Goal: Task Accomplishment & Management: Use online tool/utility

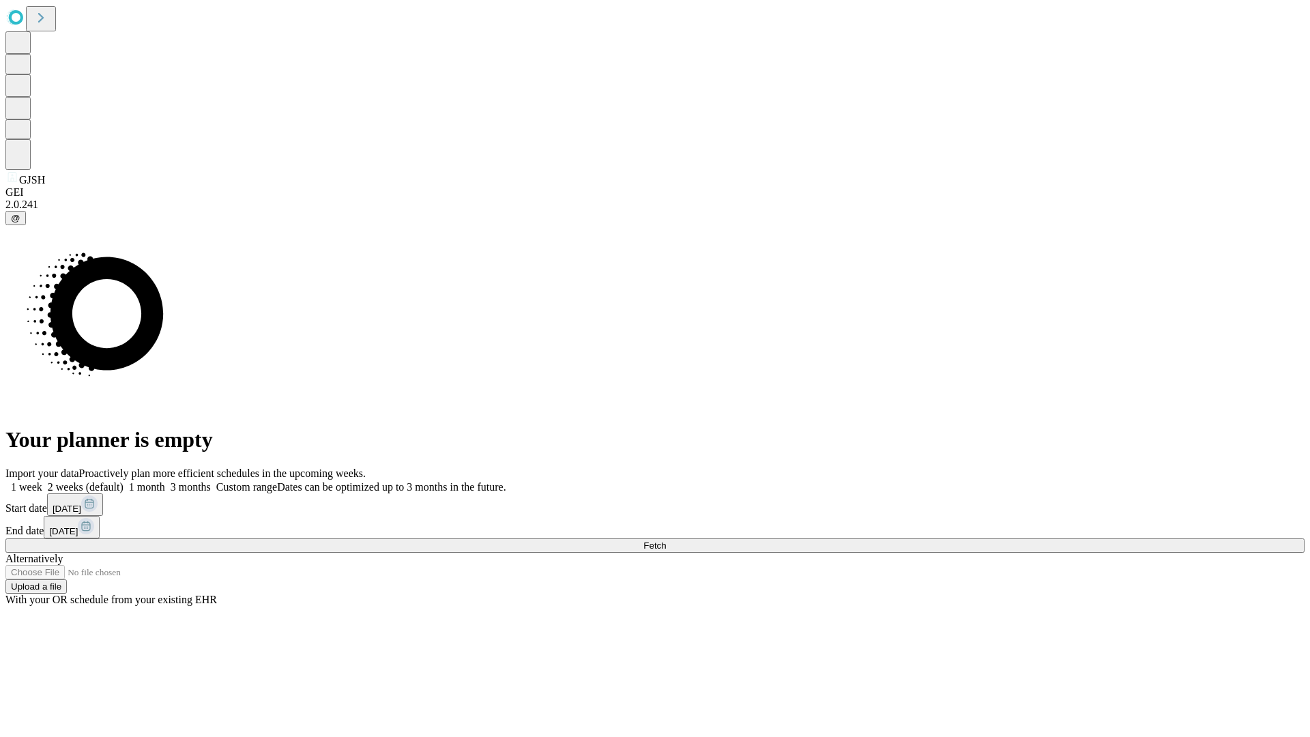
click at [666, 541] on span "Fetch" at bounding box center [655, 546] width 23 height 10
